Goal: Information Seeking & Learning: Learn about a topic

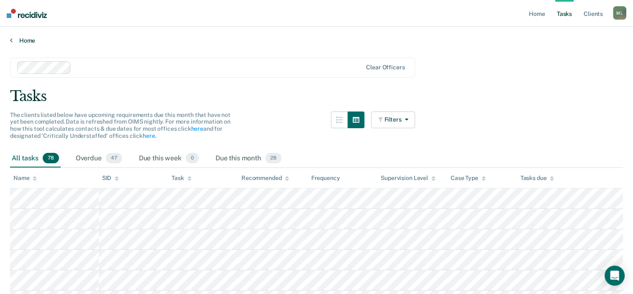
click at [15, 40] on link "Home" at bounding box center [316, 41] width 613 height 8
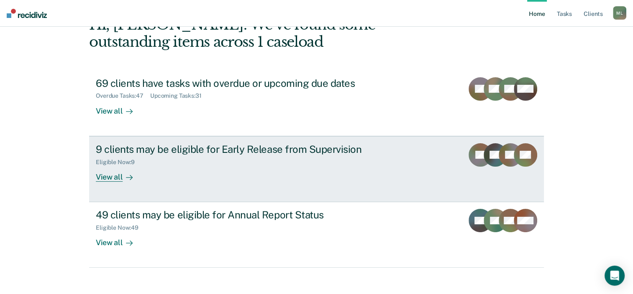
scroll to position [61, 0]
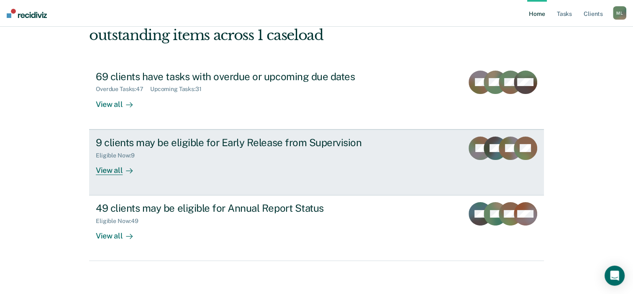
click at [109, 171] on div "View all" at bounding box center [119, 167] width 47 height 16
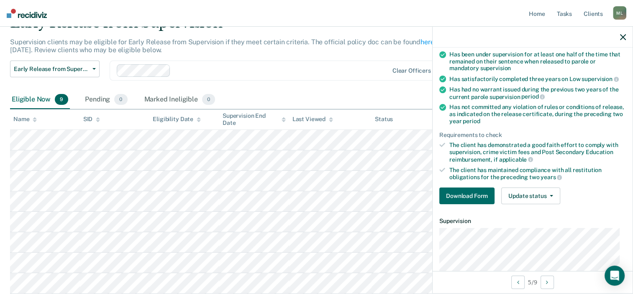
scroll to position [39, 0]
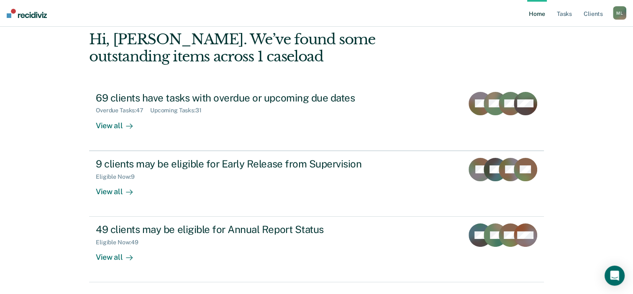
scroll to position [61, 0]
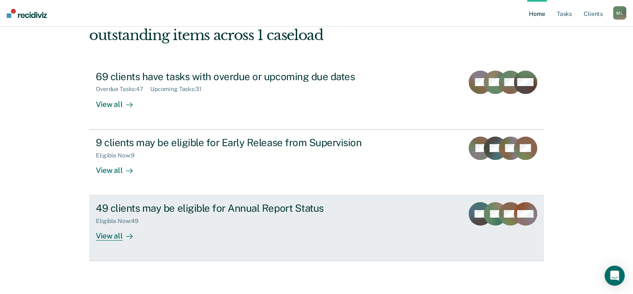
click at [121, 214] on div "49 clients may be eligible for Annual Report Status" at bounding box center [243, 208] width 294 height 12
